Goal: Information Seeking & Learning: Compare options

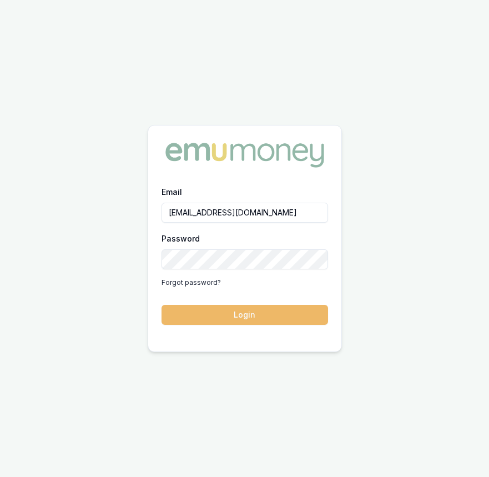
click at [293, 318] on button "Login" at bounding box center [245, 315] width 167 height 20
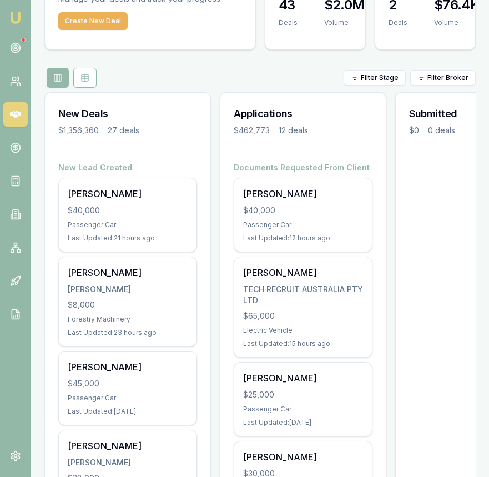
scroll to position [74, 0]
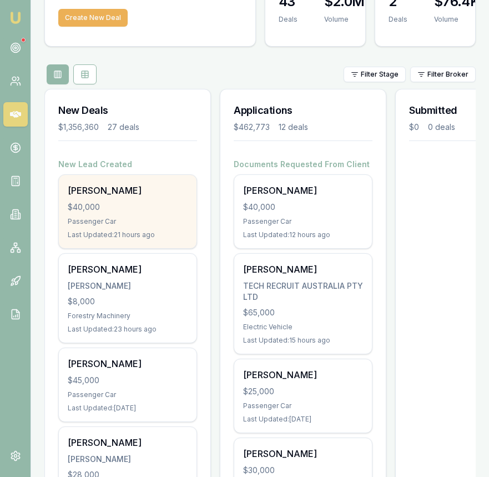
click at [154, 204] on div "$40,000" at bounding box center [128, 206] width 120 height 11
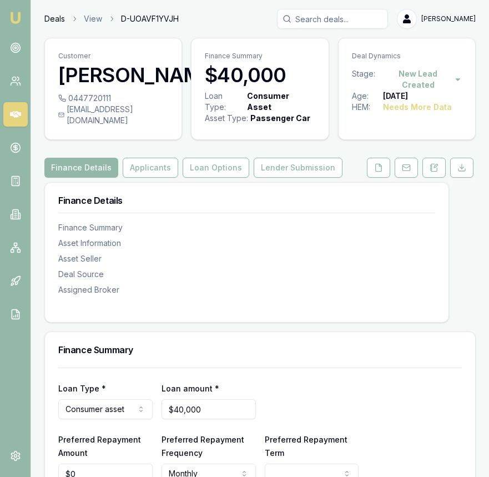
click at [59, 19] on link "Deals" at bounding box center [54, 18] width 21 height 11
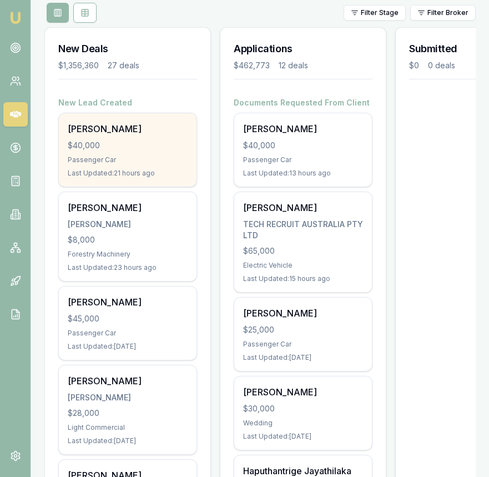
scroll to position [157, 0]
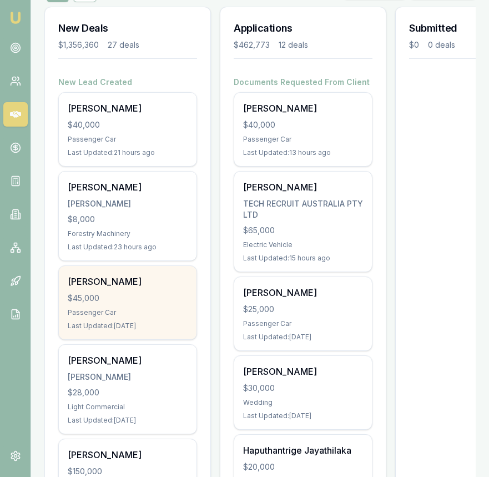
click at [124, 285] on div "[PERSON_NAME]" at bounding box center [128, 281] width 120 height 13
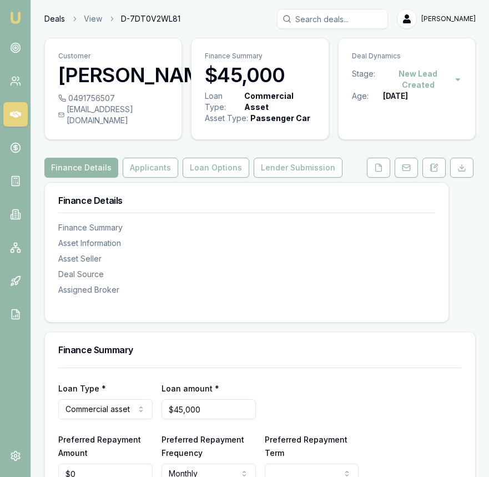
click at [60, 21] on link "Deals" at bounding box center [54, 18] width 21 height 11
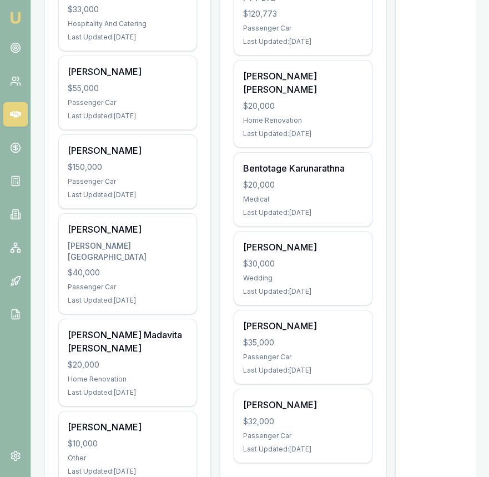
scroll to position [804, 0]
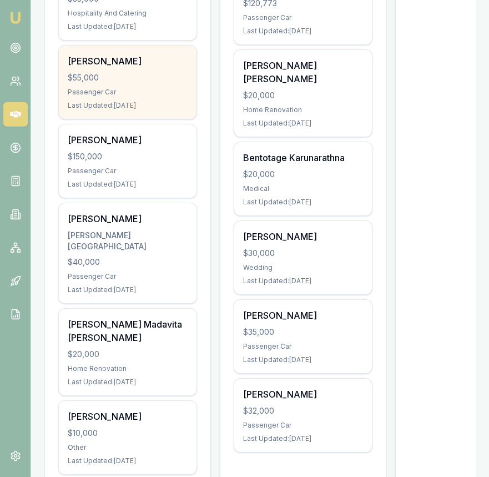
click at [105, 108] on div "Last Updated: 7 days ago" at bounding box center [128, 105] width 120 height 9
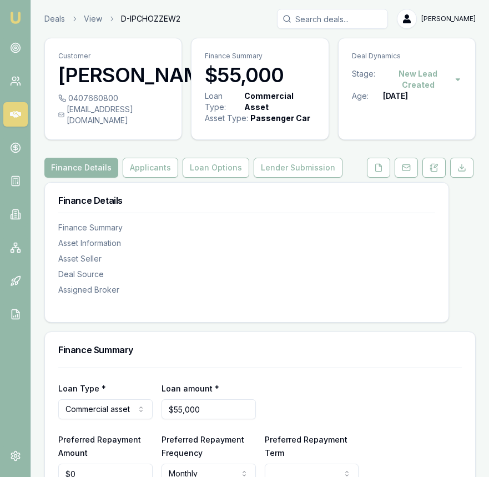
scroll to position [1, 0]
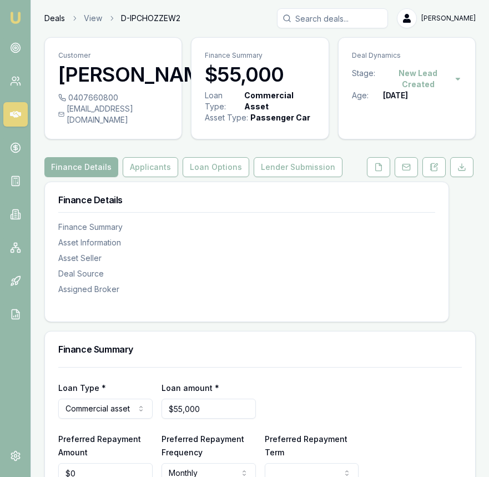
click at [52, 19] on link "Deals" at bounding box center [54, 18] width 21 height 11
